Goal: Information Seeking & Learning: Learn about a topic

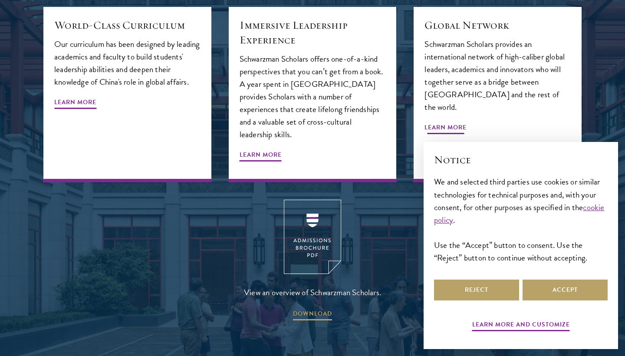
scroll to position [1079, 0]
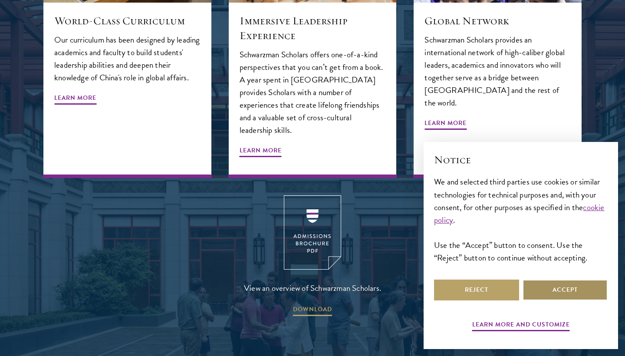
click at [575, 288] on button "Accept" at bounding box center [565, 290] width 85 height 21
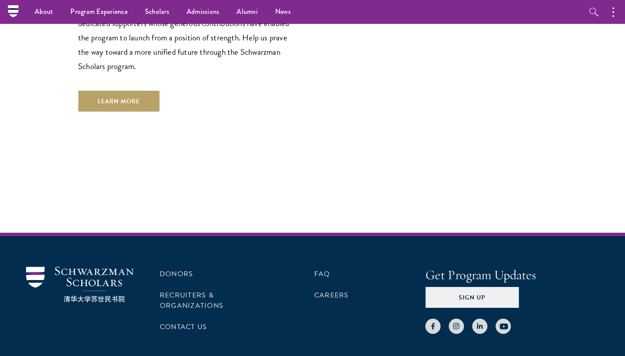
scroll to position [2604, 0]
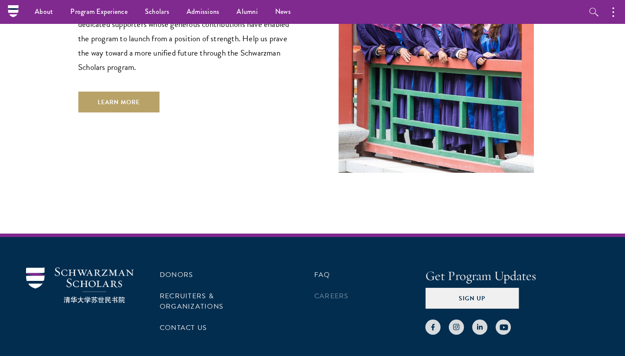
click at [329, 291] on link "Careers" at bounding box center [331, 296] width 35 height 10
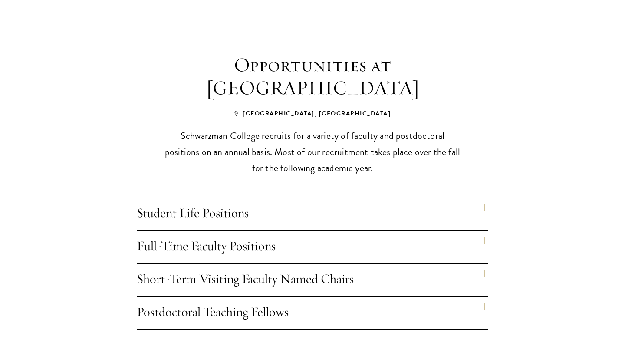
scroll to position [635, 0]
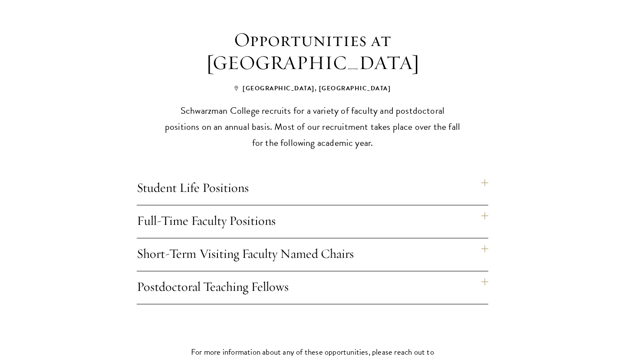
click at [483, 215] on h4 "Full-Time Faculty Positions" at bounding box center [313, 221] width 352 height 33
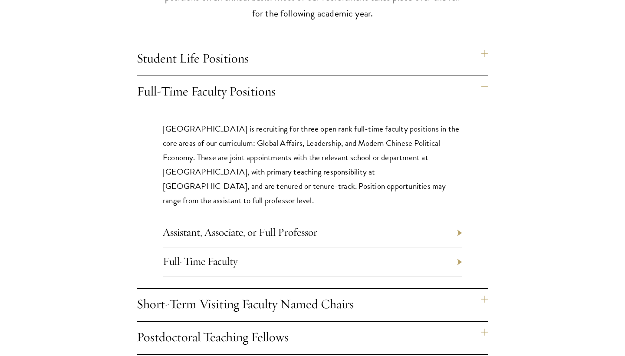
scroll to position [766, 0]
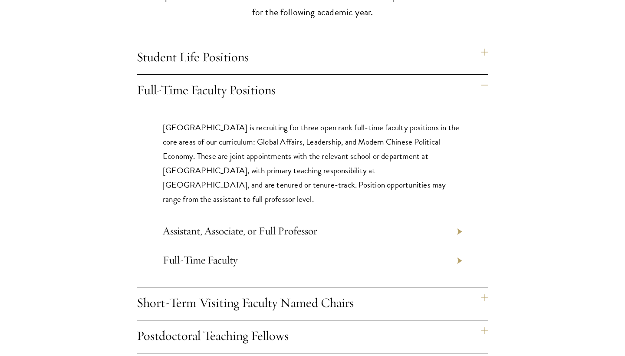
click at [460, 246] on li "Full-Time Faculty" at bounding box center [313, 260] width 300 height 29
click at [219, 253] on link "Full-Time Faculty" at bounding box center [200, 259] width 75 height 13
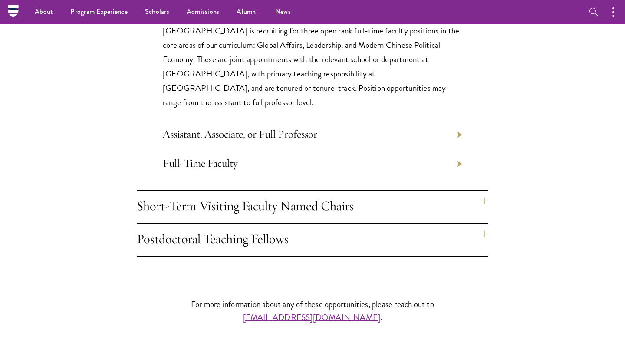
scroll to position [864, 0]
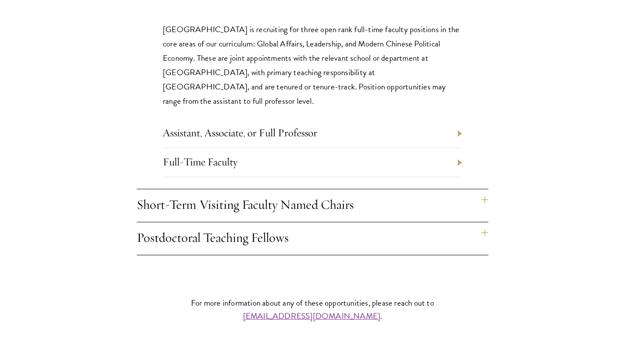
click at [462, 119] on li "Assistant, Associate, or Full Professor" at bounding box center [313, 133] width 300 height 29
click at [274, 126] on link "Assistant, Associate, or Full Professor" at bounding box center [240, 132] width 155 height 13
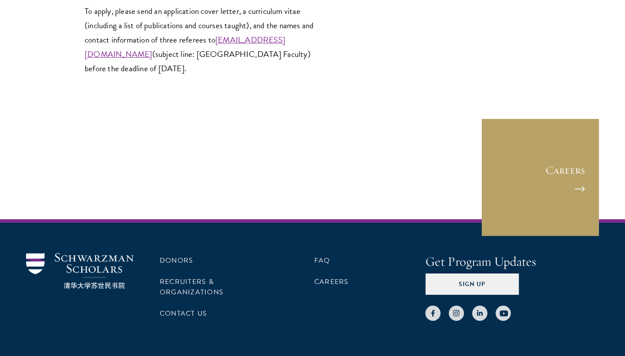
scroll to position [1301, 0]
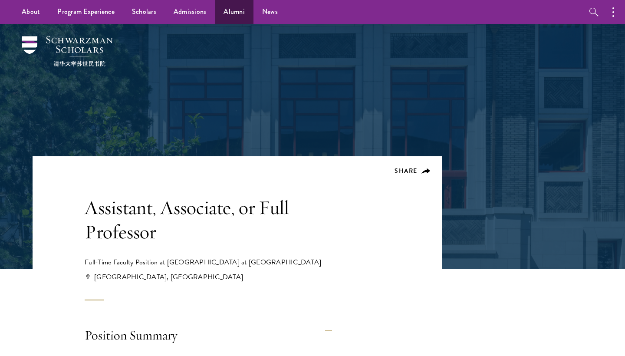
click at [231, 16] on link "Alumni" at bounding box center [234, 12] width 39 height 24
